Goal: Task Accomplishment & Management: Manage account settings

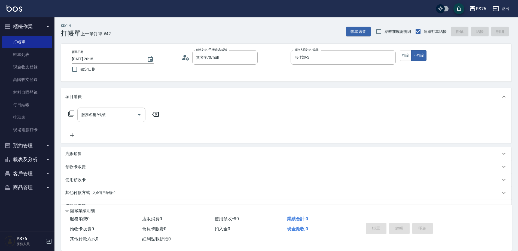
click at [99, 118] on input "服務名稱/代號" at bounding box center [107, 115] width 55 height 10
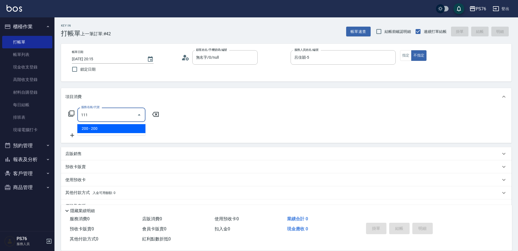
type input "200(111)"
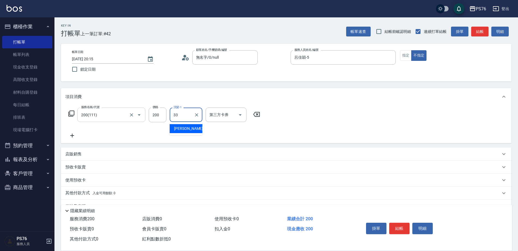
type input "[PERSON_NAME]33"
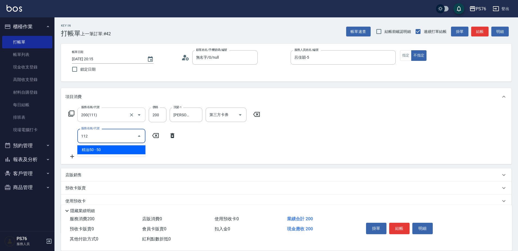
type input "精油50(112)"
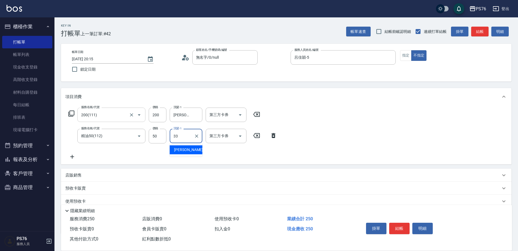
type input "[PERSON_NAME]33"
click at [81, 174] on p "店販銷售" at bounding box center [73, 176] width 16 height 6
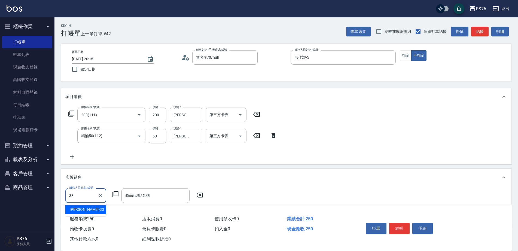
type input "[PERSON_NAME]33"
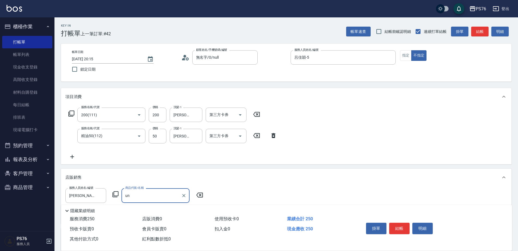
type input "u"
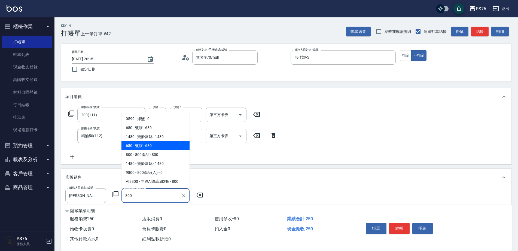
type input "800產品"
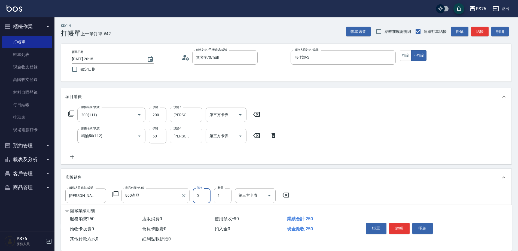
type input "0"
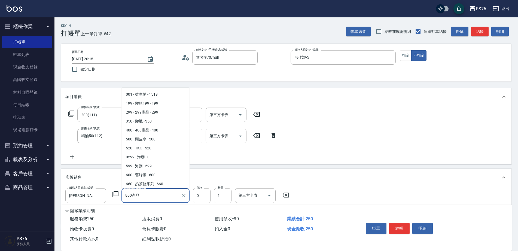
click at [128, 196] on input "800產品" at bounding box center [151, 196] width 55 height 10
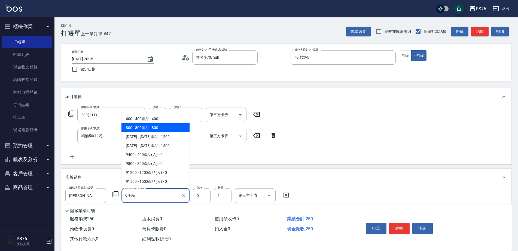
type input "80產品"
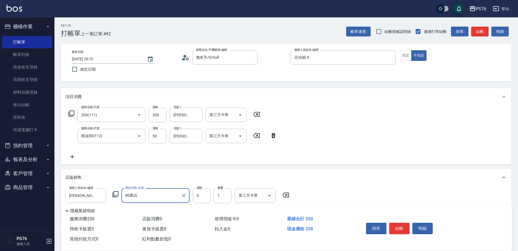
click at [184, 200] on div at bounding box center [183, 196] width 7 height 14
drag, startPoint x: 183, startPoint y: 194, endPoint x: 175, endPoint y: 199, distance: 9.1
click at [183, 194] on icon "Clear" at bounding box center [183, 195] width 5 height 5
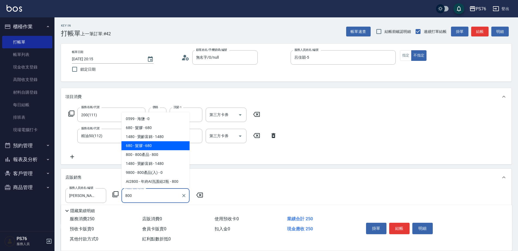
click at [151, 156] on span "800 - 800產品 - 800" at bounding box center [155, 154] width 68 height 9
type input "800產品"
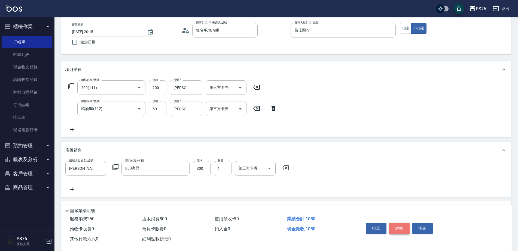
click at [395, 226] on button "結帳" at bounding box center [399, 228] width 20 height 11
type input "[DATE] 20:52"
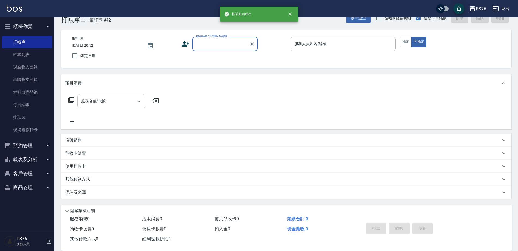
scroll to position [14, 0]
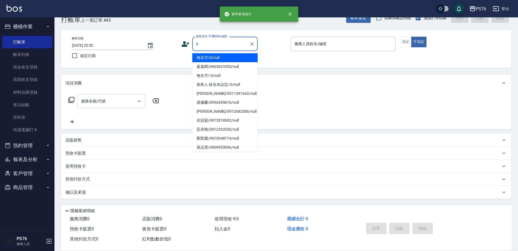
type input "無名字/0/null"
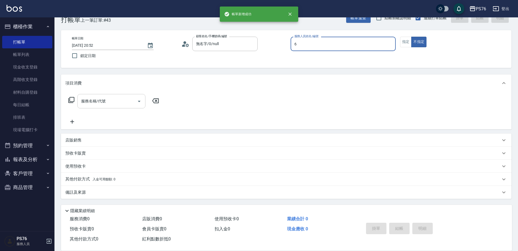
type input "洪彩娟-6"
type button "false"
click at [108, 104] on input "服務名稱/代號" at bounding box center [107, 102] width 55 height 10
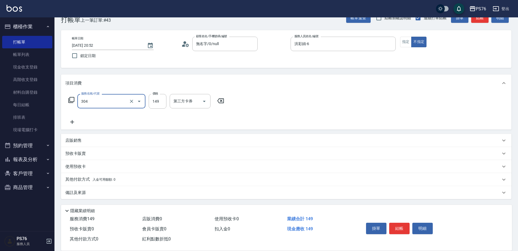
type input "剪髮(304)"
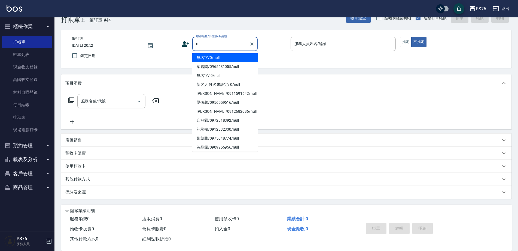
type input "無名字/0/null"
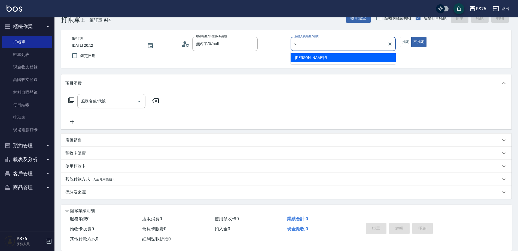
type input "[PERSON_NAME]-9"
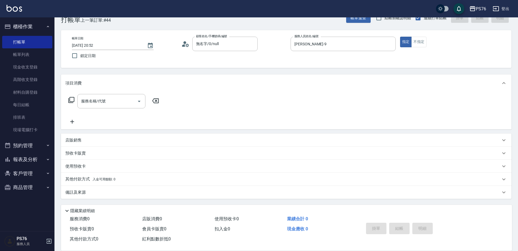
click at [97, 103] on input "服務名稱/代號" at bounding box center [107, 102] width 55 height 10
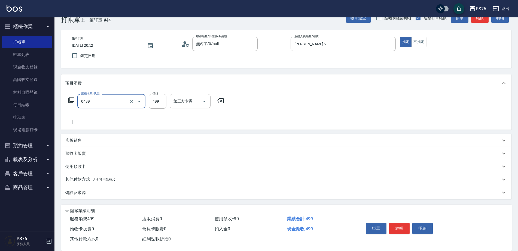
type input "[PERSON_NAME]499(0499)"
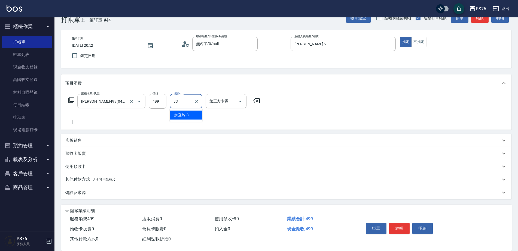
type input "[PERSON_NAME]33"
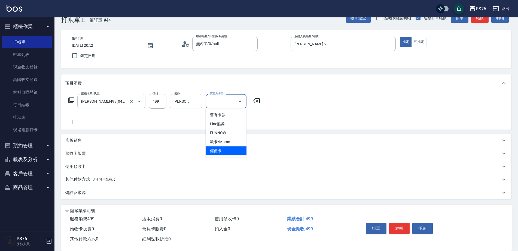
type input "儲值卡"
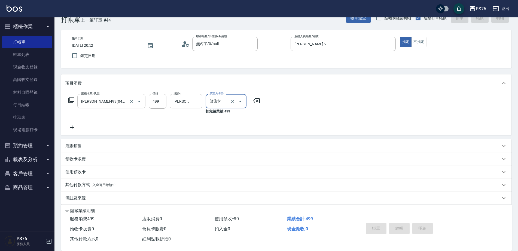
type input "[DATE] 21:04"
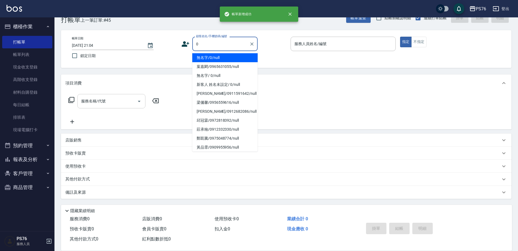
type input "無名字/0/null"
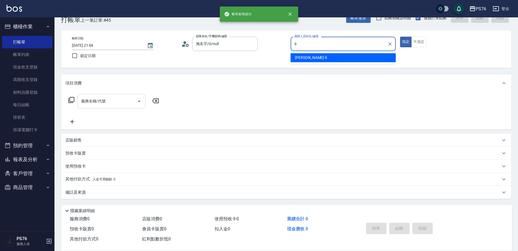
type input "[PERSON_NAME]-9"
type button "true"
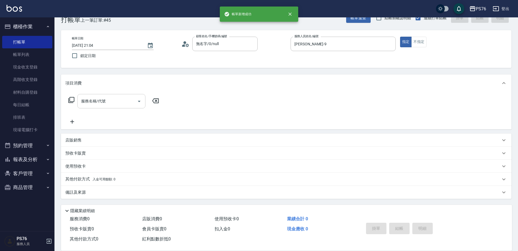
click at [95, 105] on input "服務名稱/代號" at bounding box center [107, 102] width 55 height 10
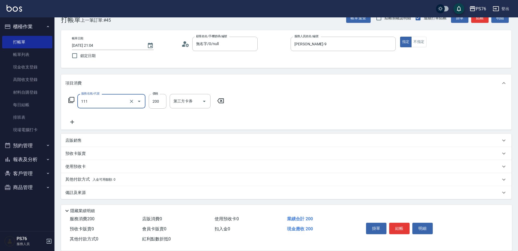
type input "200(111)"
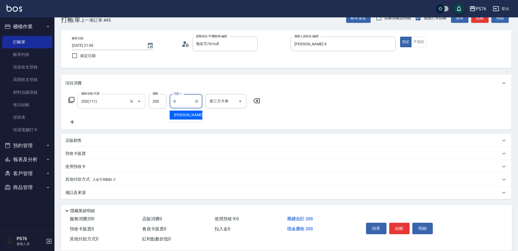
type input "[PERSON_NAME]-9"
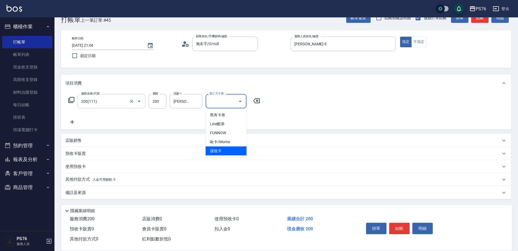
type input "儲值卡"
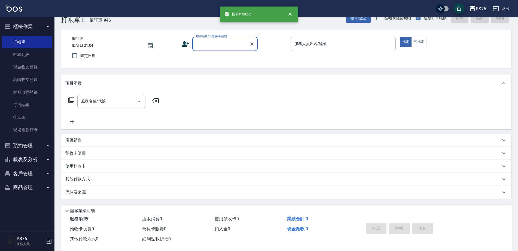
click at [34, 54] on link "帳單列表" at bounding box center [27, 54] width 50 height 13
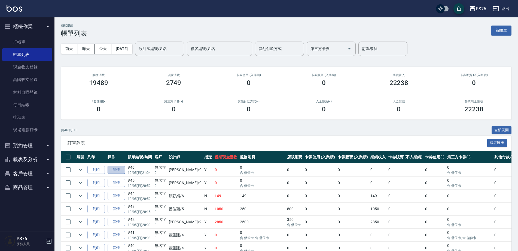
click at [119, 170] on link "詳情" at bounding box center [115, 170] width 17 height 8
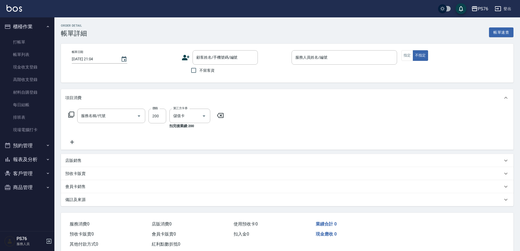
type input "[PERSON_NAME]-9"
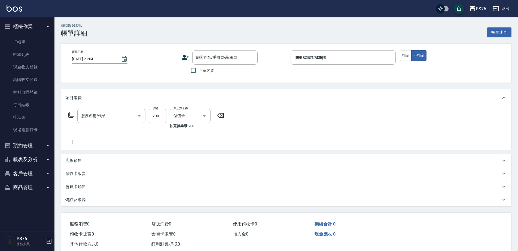
type input "200(111)"
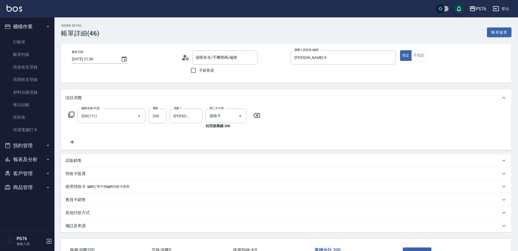
type input "無名字/0/null"
click at [75, 143] on icon at bounding box center [72, 142] width 14 height 7
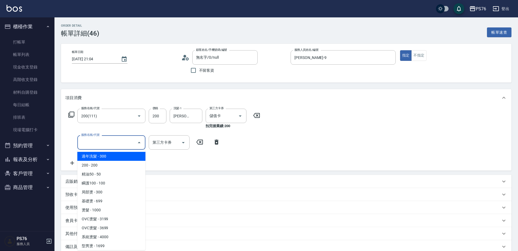
click at [99, 145] on input "服務名稱/代號" at bounding box center [107, 143] width 55 height 10
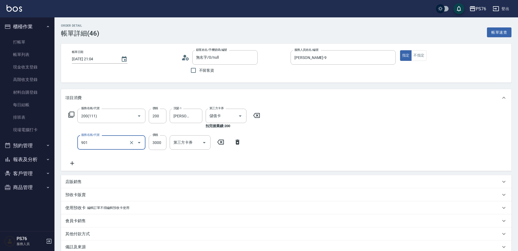
type input "儲值3000(901)"
type input "1000"
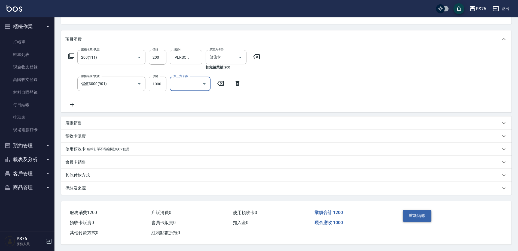
scroll to position [61, 0]
click at [413, 217] on button "重新結帳" at bounding box center [416, 215] width 29 height 11
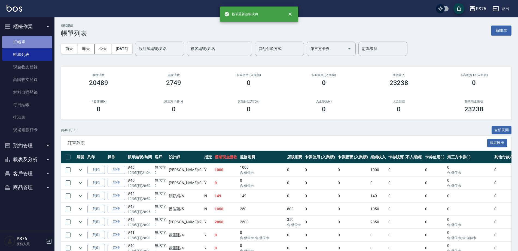
click at [22, 39] on link "打帳單" at bounding box center [27, 42] width 50 height 13
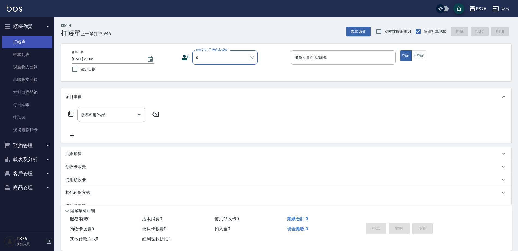
type input "無名字/0/null"
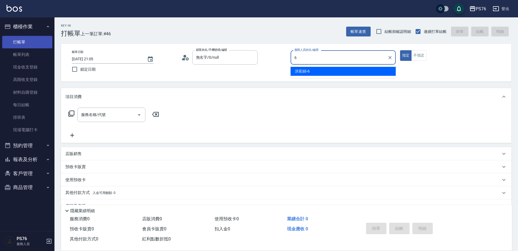
type input "洪彩娟-6"
type button "true"
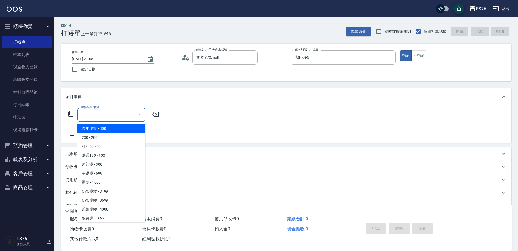
click at [103, 119] on input "服務名稱/代號" at bounding box center [107, 115] width 55 height 10
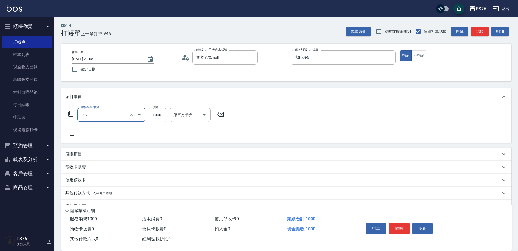
type input "燙髮(202)"
type input "1199"
type input "游怡瑄-24"
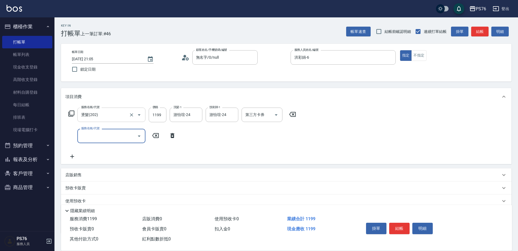
type input "2"
type input "染髮(501)"
type input "1600"
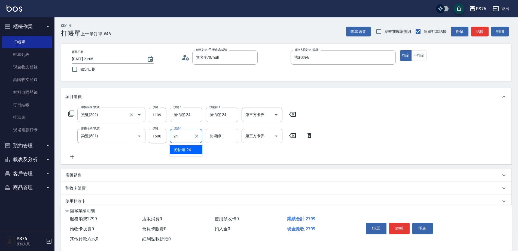
type input "游怡瑄-24"
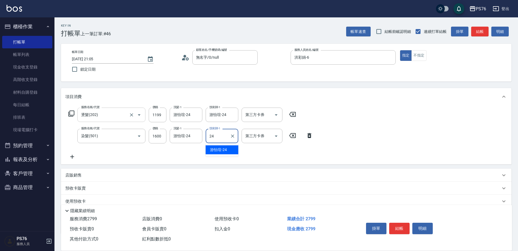
type input "游怡瑄-24"
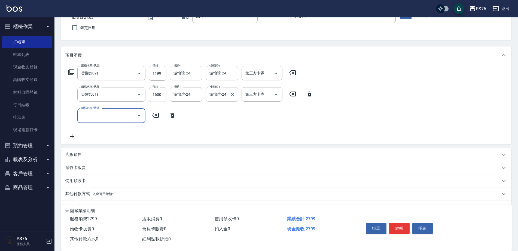
scroll to position [29, 0]
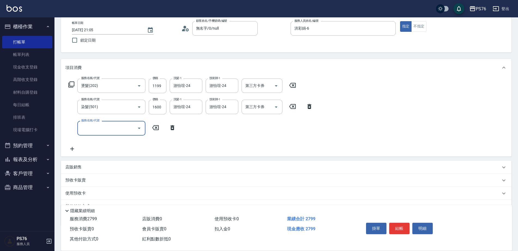
click at [175, 127] on icon at bounding box center [172, 128] width 14 height 7
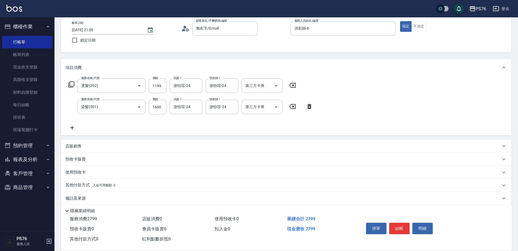
click at [103, 144] on div "店販銷售" at bounding box center [282, 147] width 435 height 6
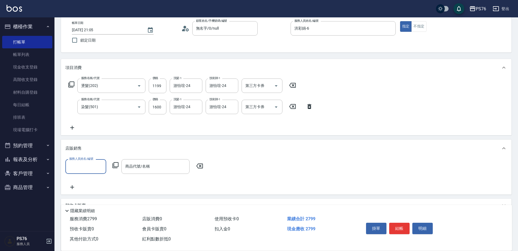
scroll to position [0, 0]
type input "洪彩娟-6"
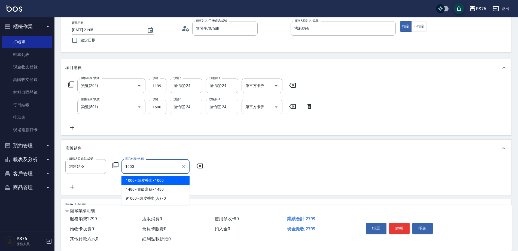
type input "頭皮香水"
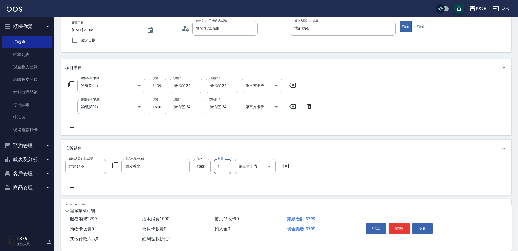
click at [79, 127] on div "服務名稱/代號 燙髮(202) 服務名稱/代號 價格 1199 價格 洗髮-1 游怡瑄-24 洗髮-1 技術師-1 游怡瑄-24 技術師-1 第三方卡券 第三…" at bounding box center [190, 105] width 251 height 53
click at [113, 124] on div "服務名稱/代號 燙髮(202) 服務名稱/代號 價格 1199 價格 洗髮-1 游怡瑄-24 洗髮-1 技術師-1 游怡瑄-24 技術師-1 第三方卡券 第三…" at bounding box center [190, 105] width 251 height 53
click at [73, 129] on icon at bounding box center [72, 128] width 14 height 7
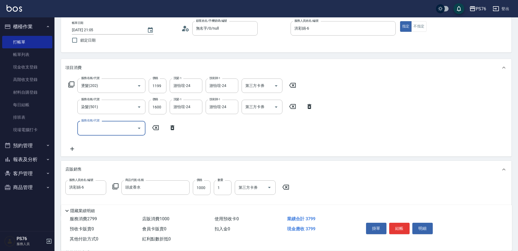
click at [112, 130] on input "服務名稱/代號" at bounding box center [107, 129] width 55 height 10
type input "1200護(405)"
type input "1800"
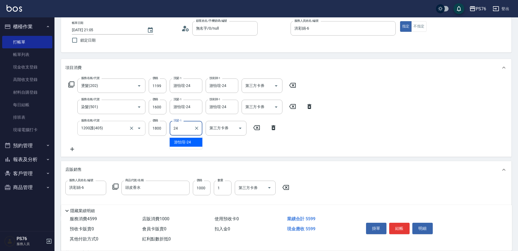
type input "游怡瑄-24"
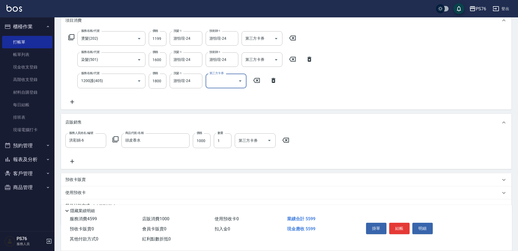
scroll to position [103, 0]
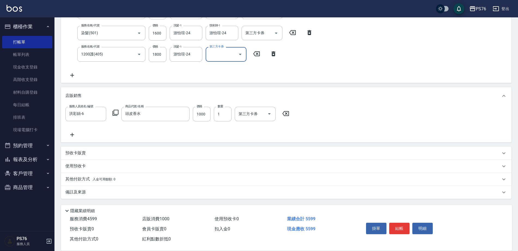
click at [72, 135] on icon at bounding box center [72, 135] width 4 height 4
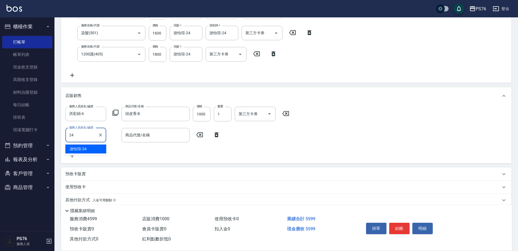
type input "游怡瑄-24"
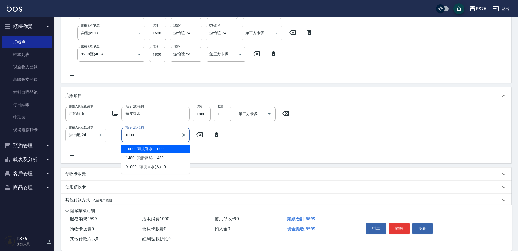
type input "頭皮香水"
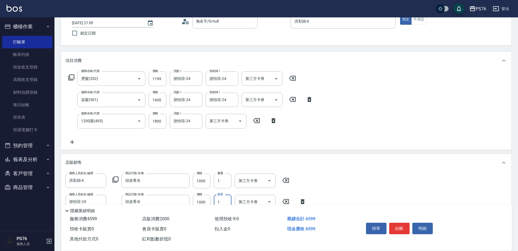
scroll to position [0, 0]
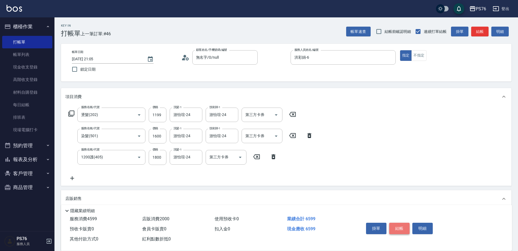
click at [404, 226] on button "結帳" at bounding box center [399, 228] width 20 height 11
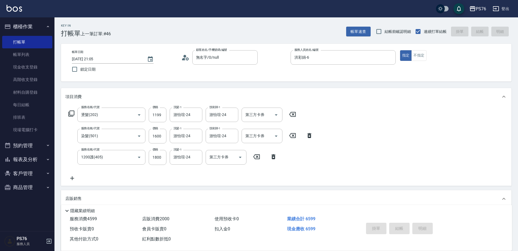
type input "[DATE] 21:09"
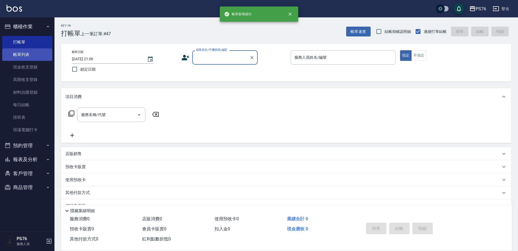
scroll to position [14, 0]
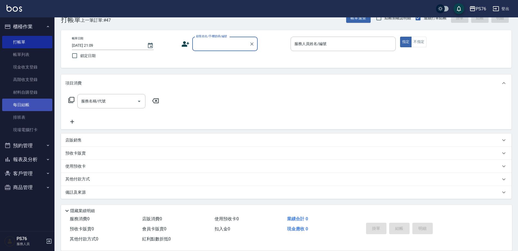
click at [27, 107] on link "每日結帳" at bounding box center [27, 105] width 50 height 13
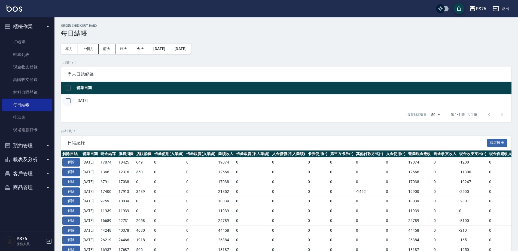
click at [68, 98] on input "checkbox" at bounding box center [67, 100] width 11 height 11
checkbox input "true"
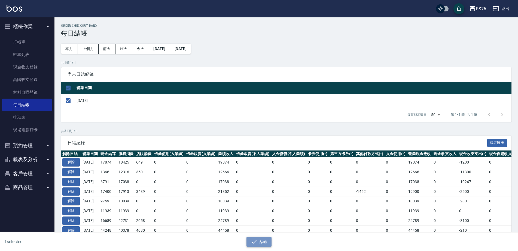
click at [261, 239] on button "結帳" at bounding box center [258, 242] width 25 height 10
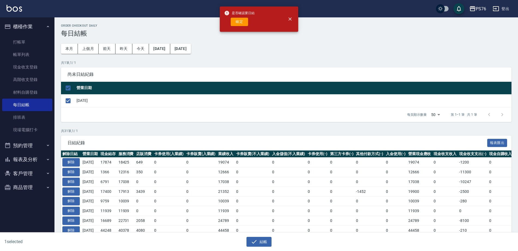
click at [238, 17] on div "是否確認要日結 確定" at bounding box center [239, 19] width 30 height 22
click at [239, 24] on button "確定" at bounding box center [239, 22] width 17 height 8
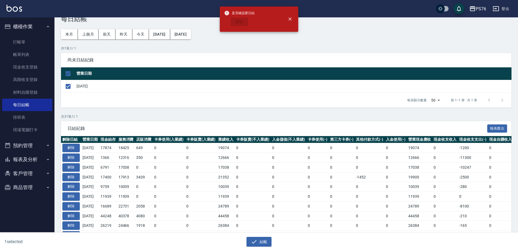
scroll to position [27, 0]
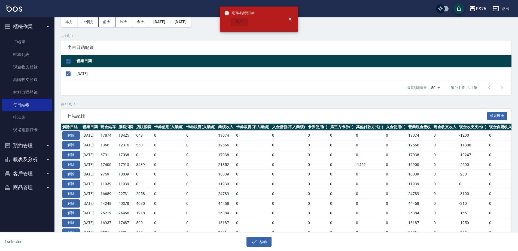
checkbox input "false"
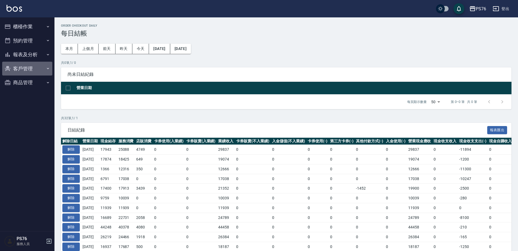
click at [36, 62] on button "客戶管理" at bounding box center [27, 69] width 50 height 14
click at [35, 67] on button "客戶管理" at bounding box center [27, 69] width 50 height 14
click at [35, 56] on button "報表及分析" at bounding box center [27, 55] width 50 height 14
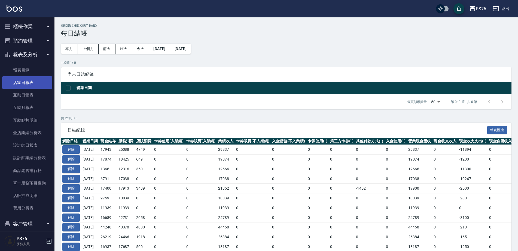
click at [30, 84] on link "店家日報表" at bounding box center [27, 82] width 50 height 13
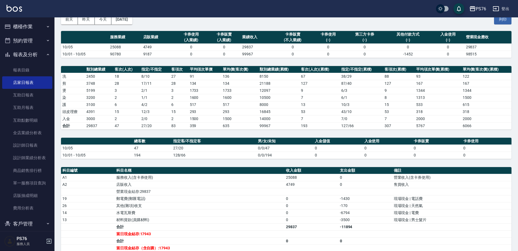
scroll to position [36, 0]
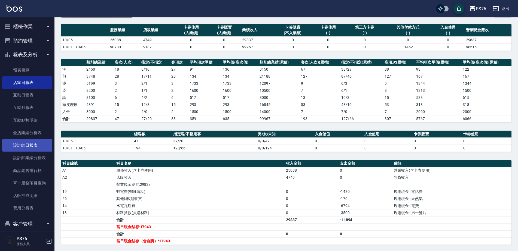
click at [36, 149] on link "設計師日報表" at bounding box center [27, 145] width 50 height 13
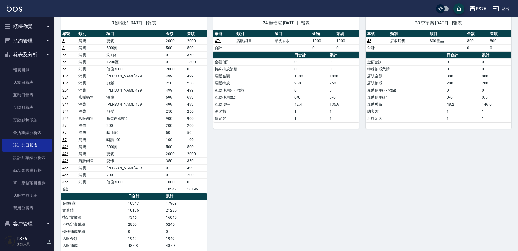
scroll to position [406, 0]
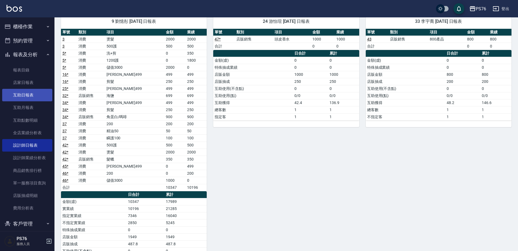
click at [31, 95] on link "互助日報表" at bounding box center [27, 95] width 50 height 13
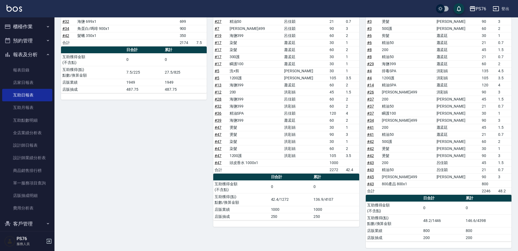
scroll to position [260, 0]
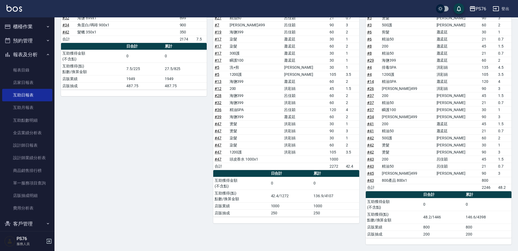
click at [501, 14] on div "PS76 登出" at bounding box center [259, 8] width 518 height 17
click at [500, 9] on button "登出" at bounding box center [500, 9] width 21 height 10
